Goal: Information Seeking & Learning: Learn about a topic

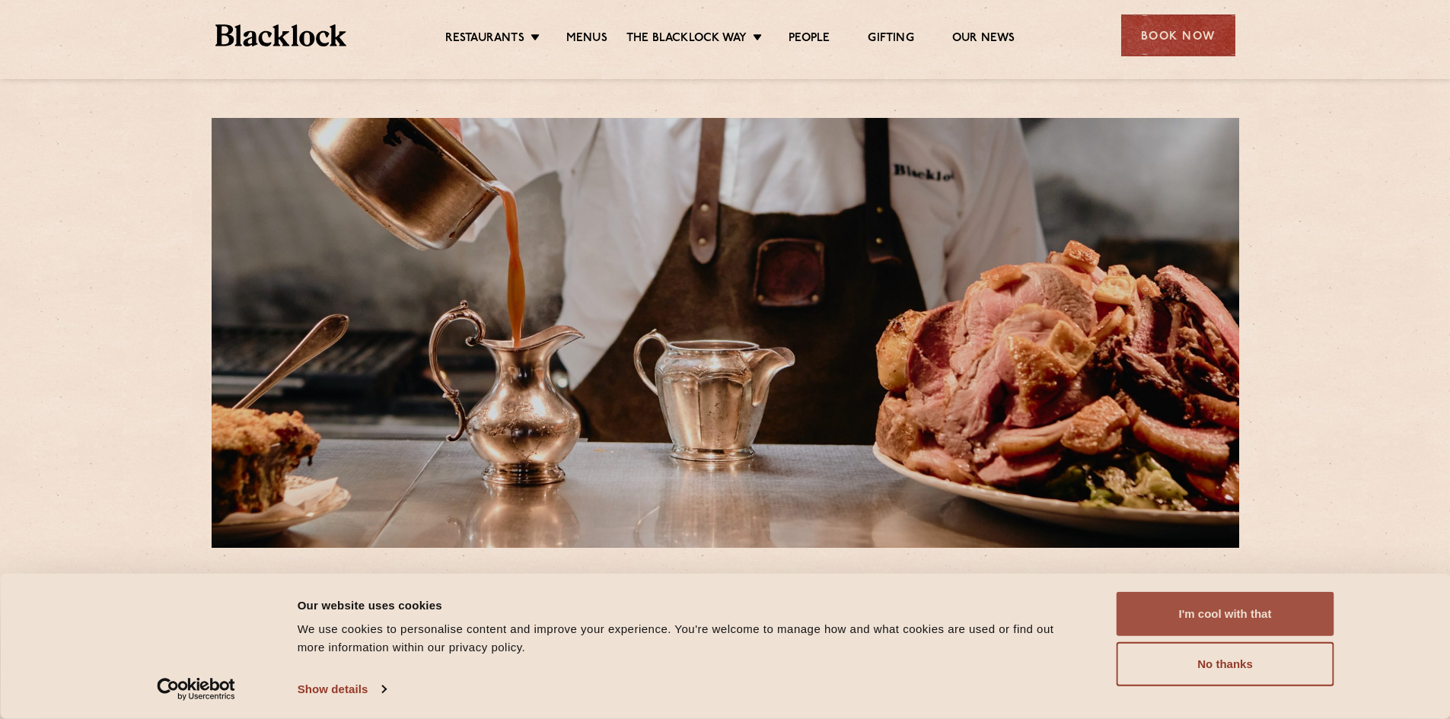
click at [1213, 607] on button "I'm cool with that" at bounding box center [1226, 614] width 218 height 44
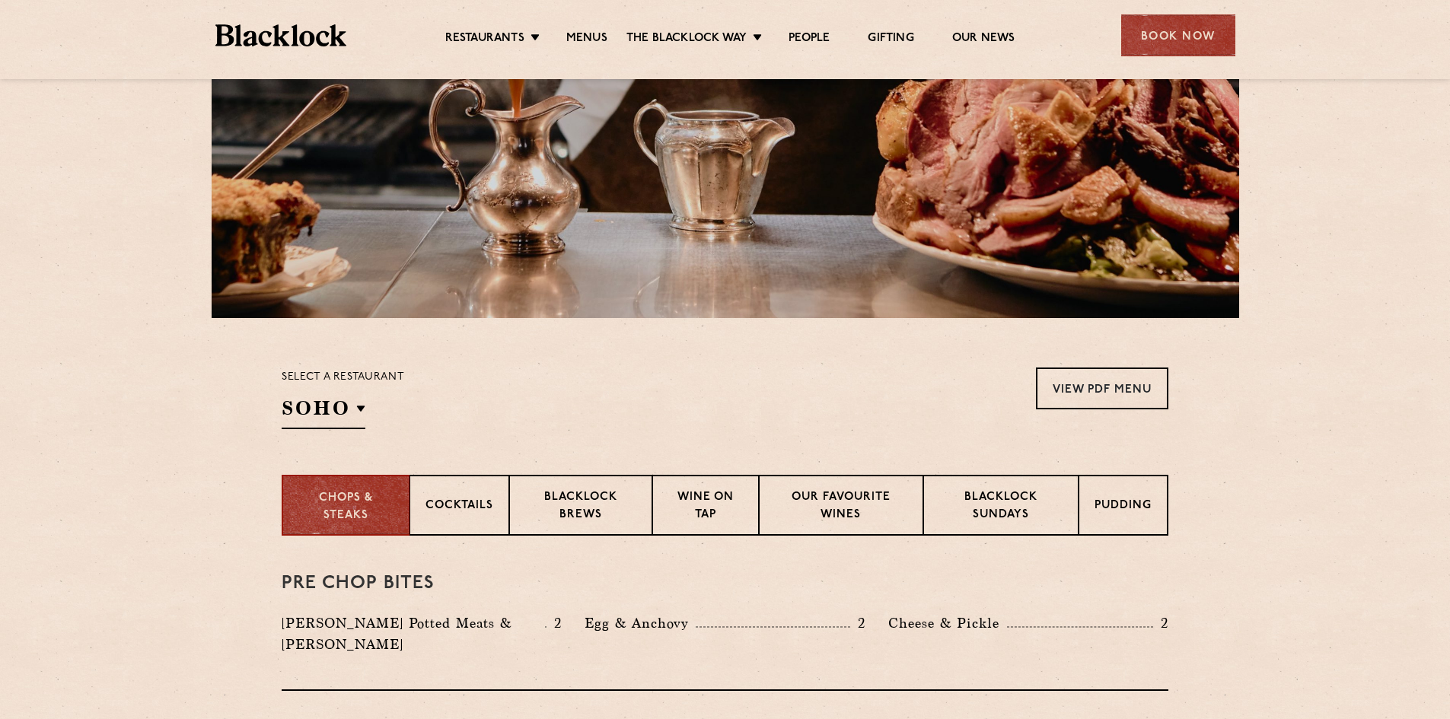
scroll to position [304, 0]
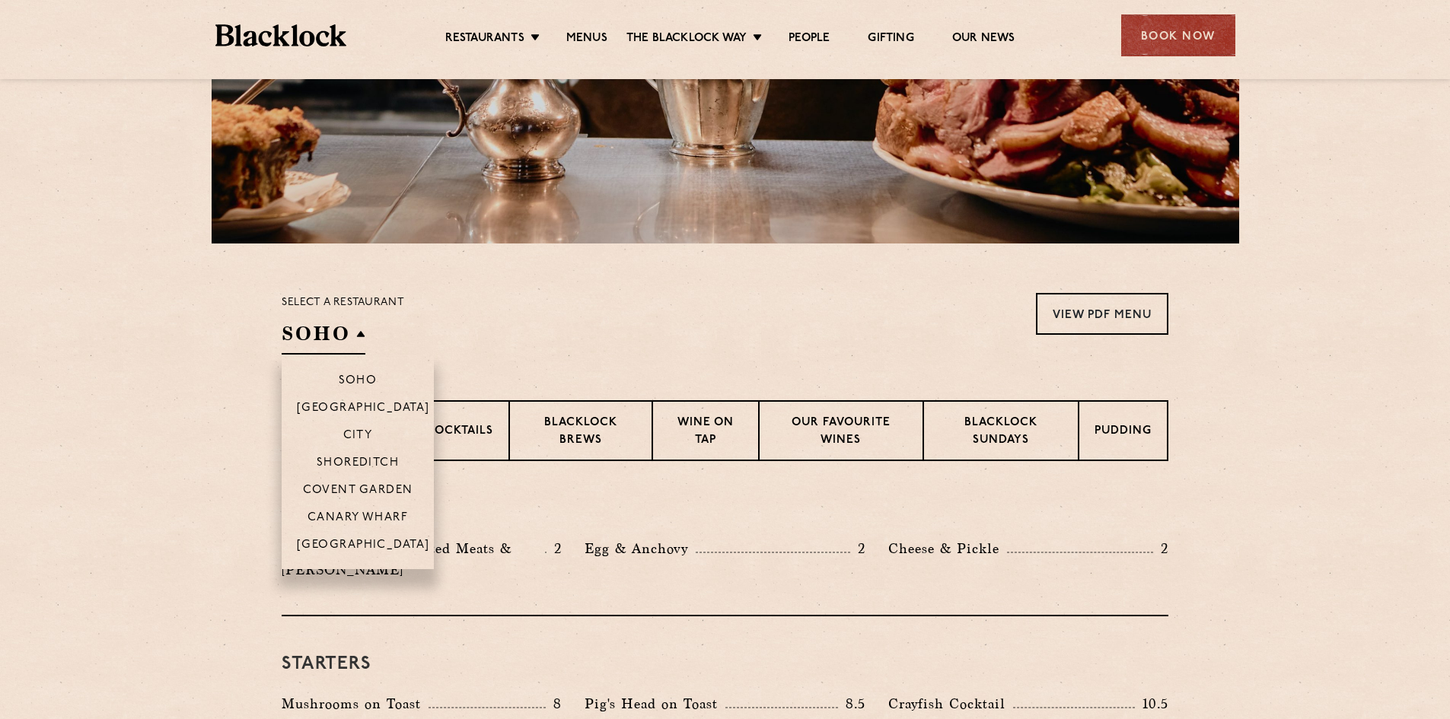
click at [354, 338] on h2 "SOHO" at bounding box center [324, 337] width 84 height 34
click at [363, 540] on p "[GEOGRAPHIC_DATA]" at bounding box center [363, 546] width 133 height 15
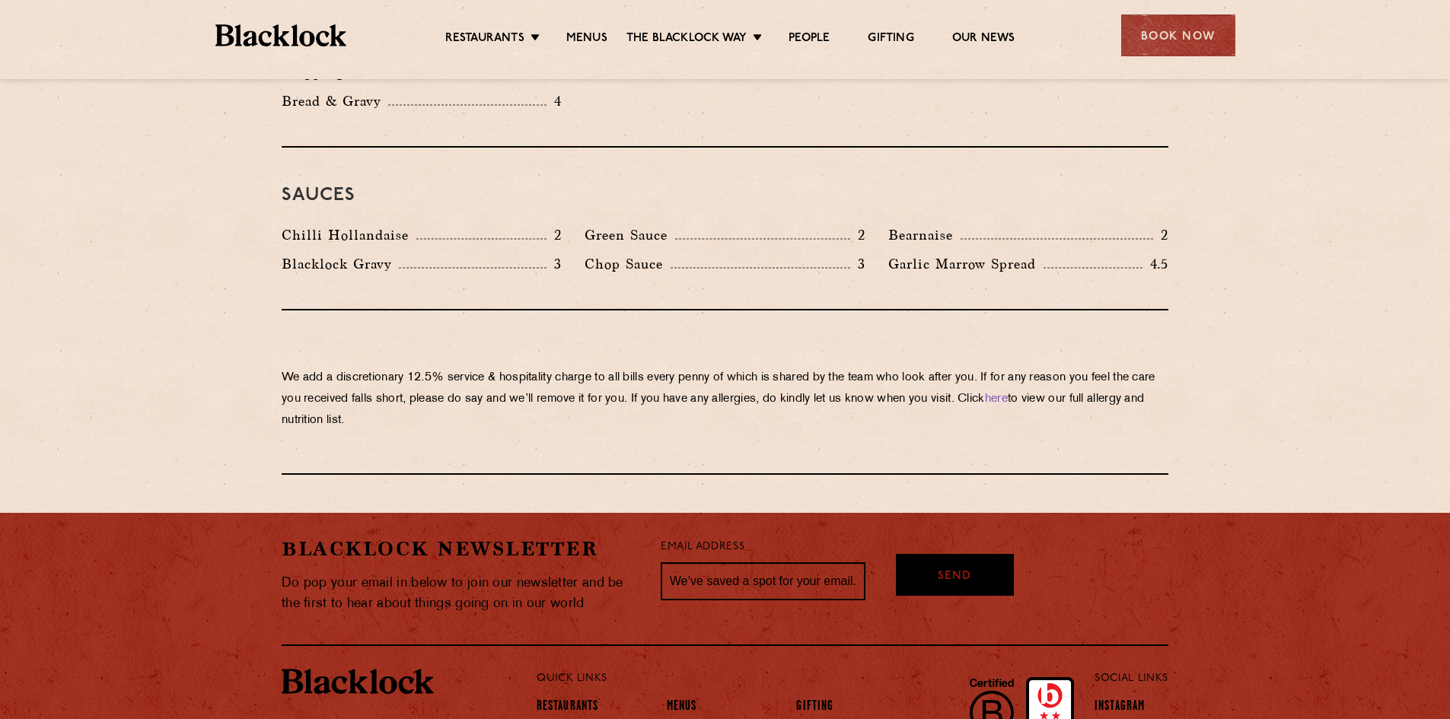
scroll to position [2592, 0]
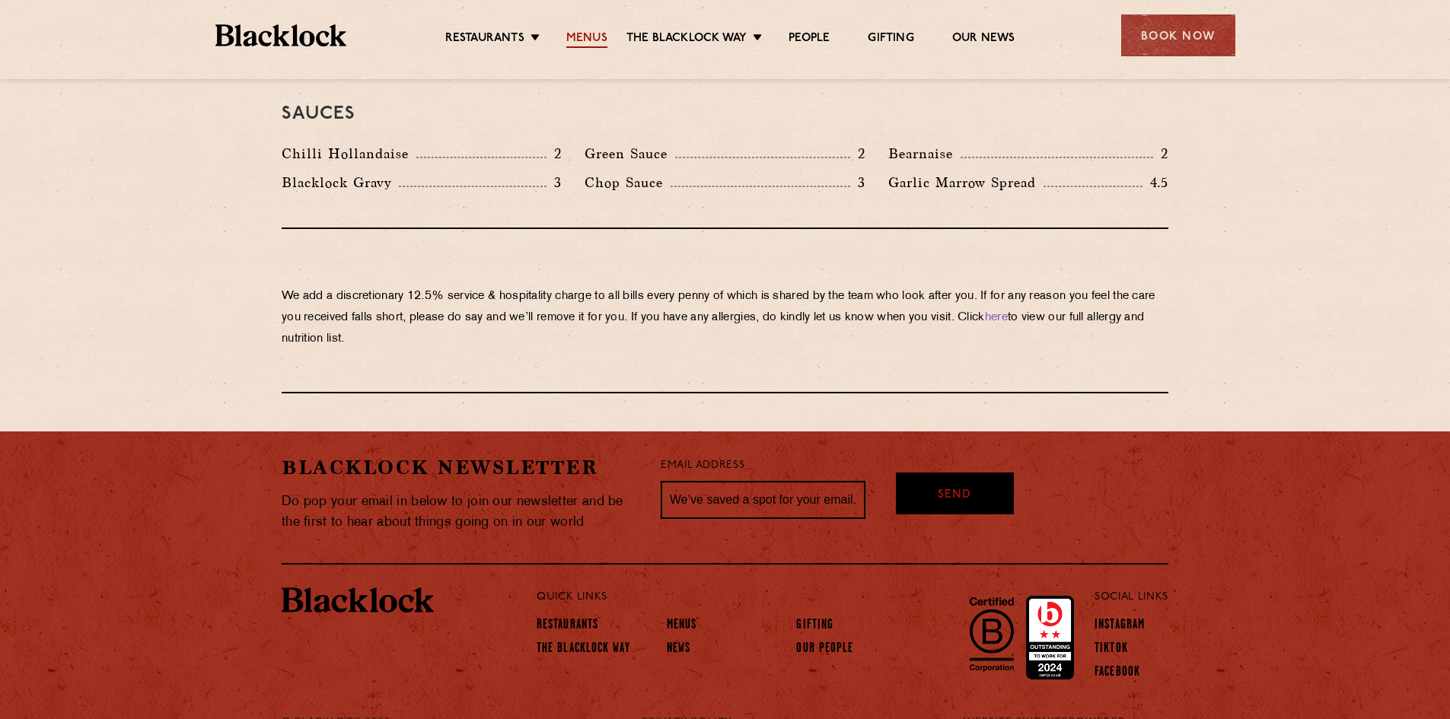
click at [588, 35] on link "Menus" at bounding box center [586, 39] width 41 height 17
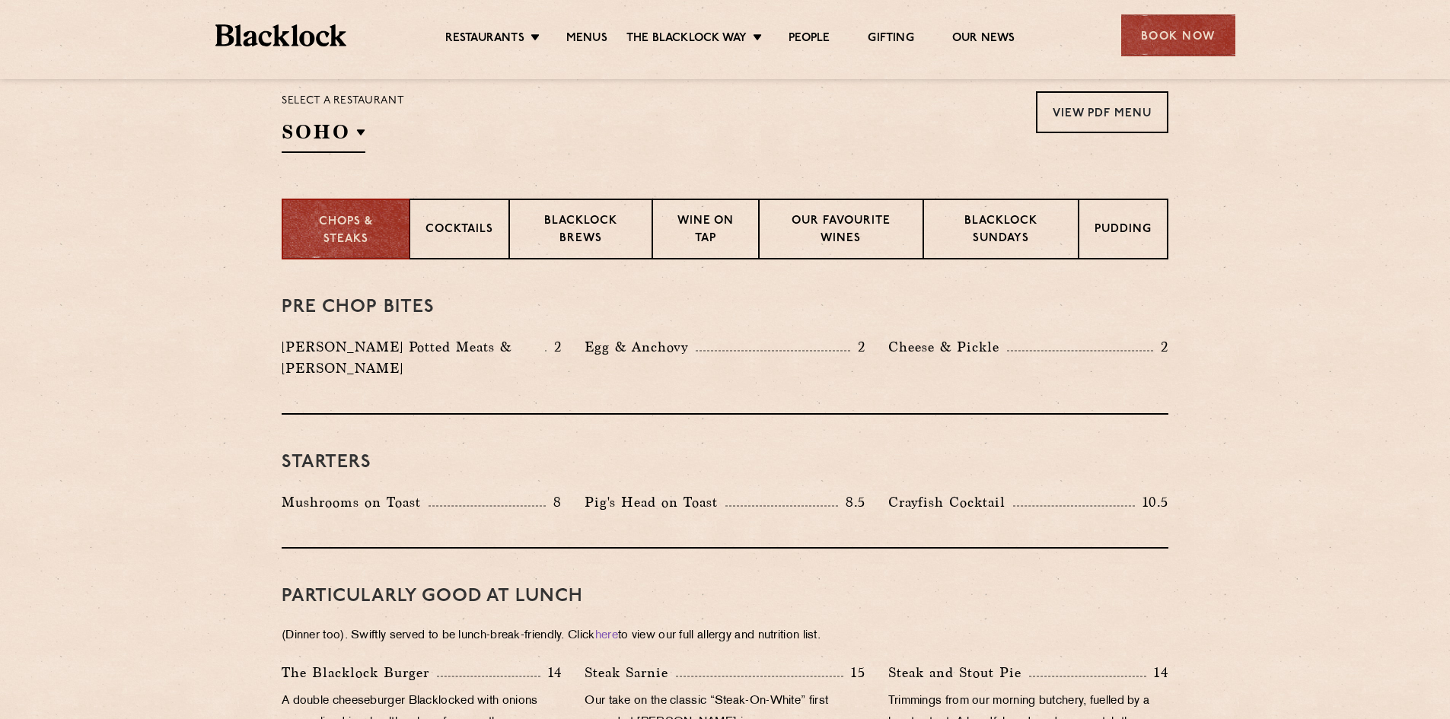
scroll to position [533, 0]
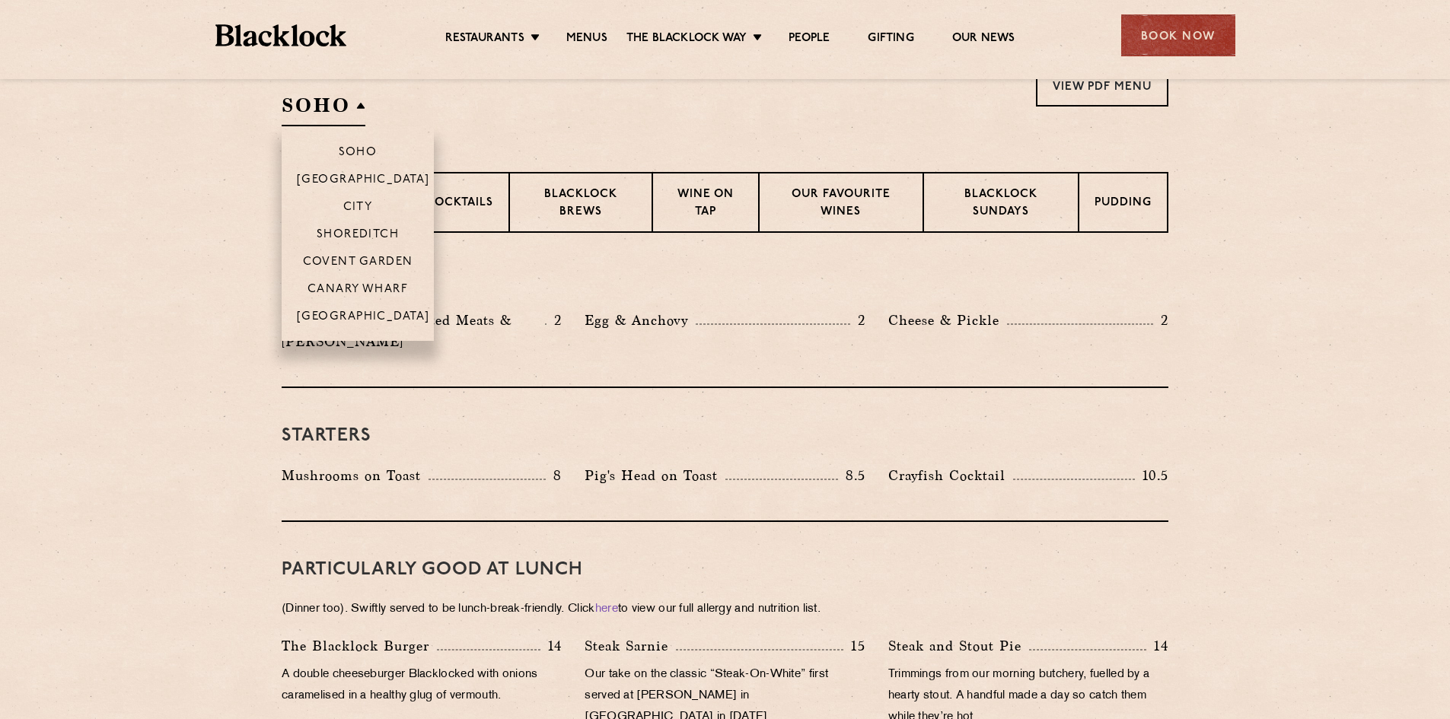
click at [341, 101] on h2 "SOHO" at bounding box center [324, 109] width 84 height 34
click at [368, 314] on p "[GEOGRAPHIC_DATA]" at bounding box center [363, 318] width 133 height 15
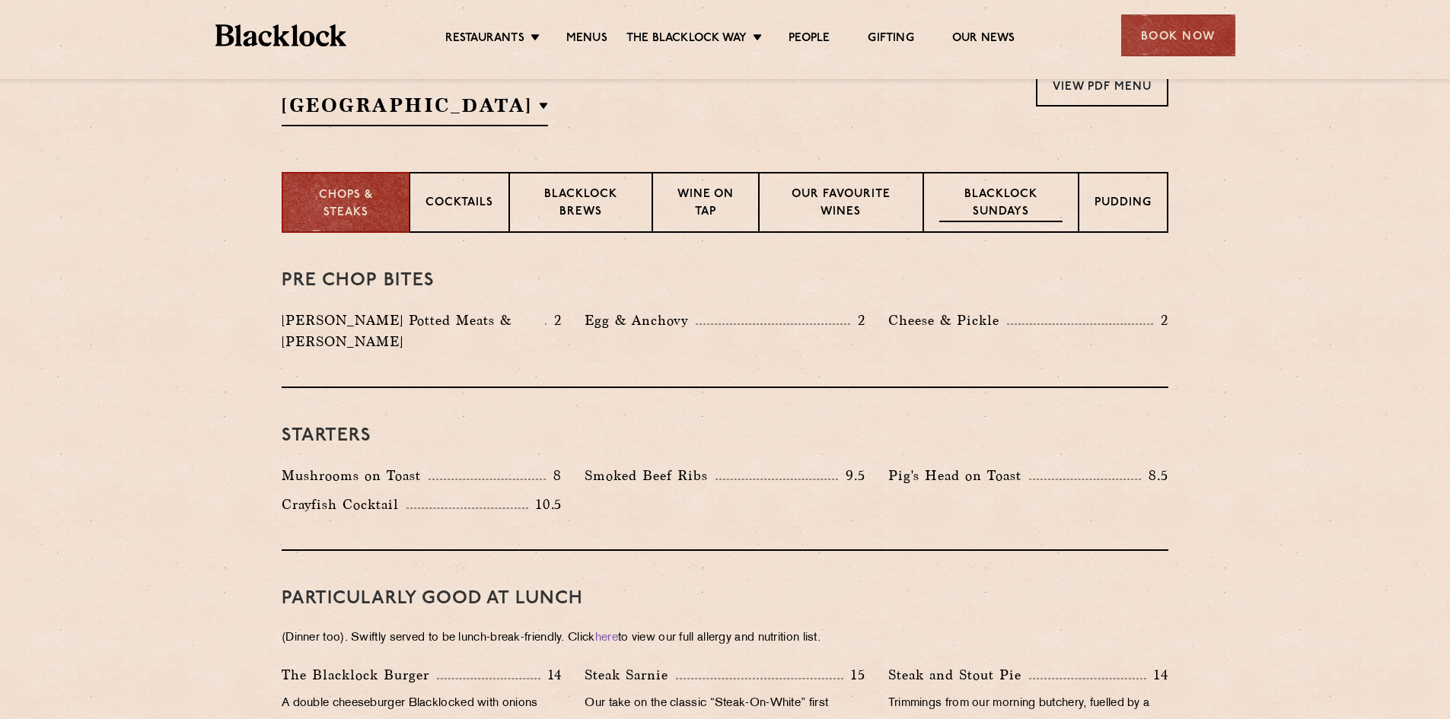
click at [1029, 187] on p "Blacklock Sundays" at bounding box center [1000, 205] width 123 height 36
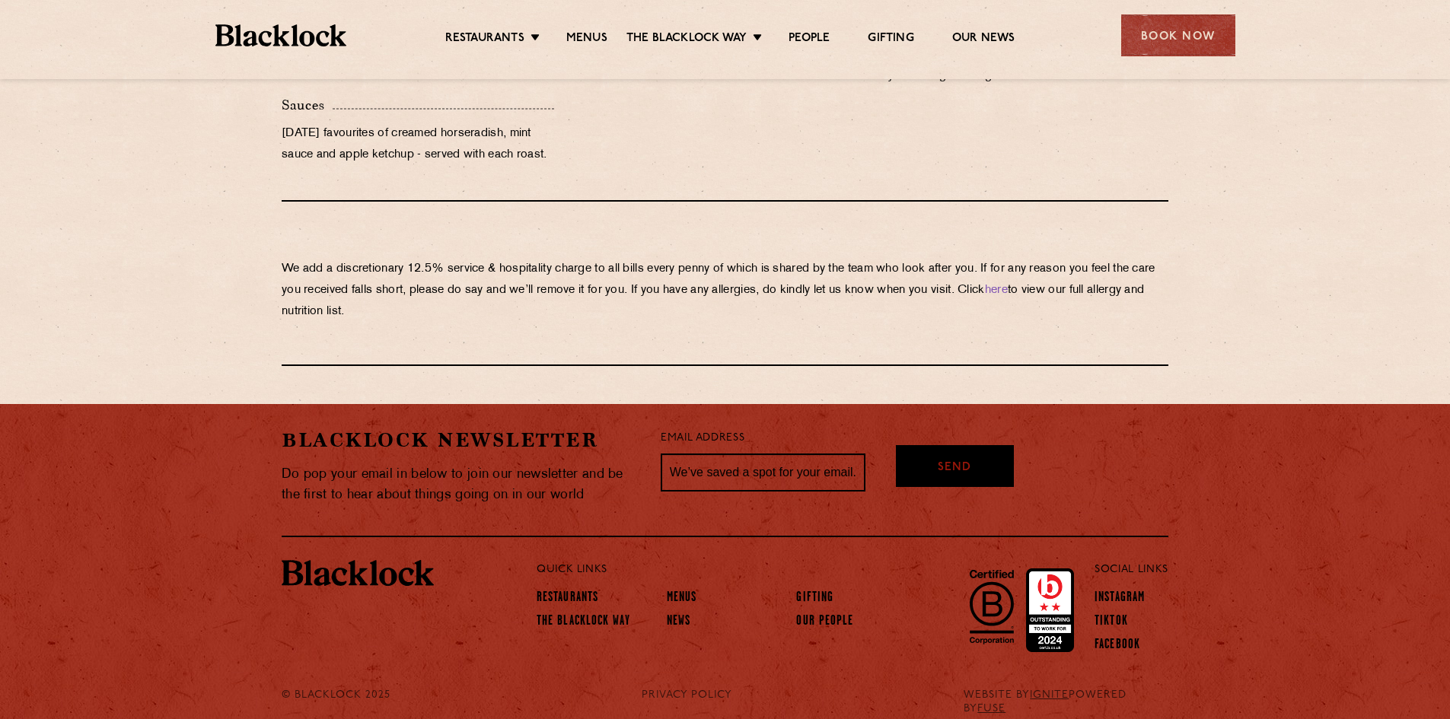
scroll to position [1710, 0]
